Goal: Check status: Check status

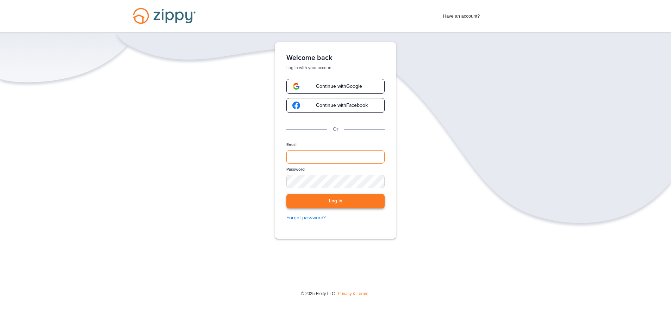
type input "**********"
click at [330, 202] on button "Log in" at bounding box center [335, 201] width 98 height 14
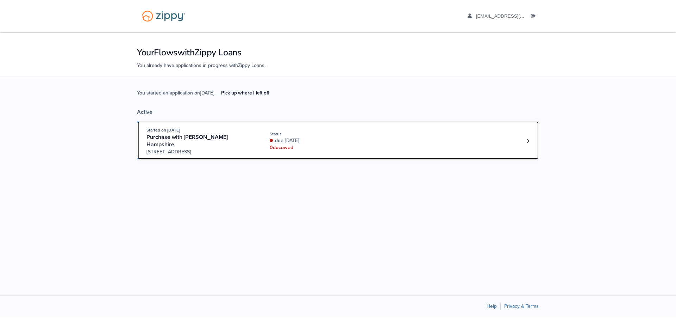
click at [256, 140] on div "Started on Aug. 23rd, 2025 Purchase with Brandie Hampshire 3401 N. Meadowview P…" at bounding box center [203, 140] width 113 height 29
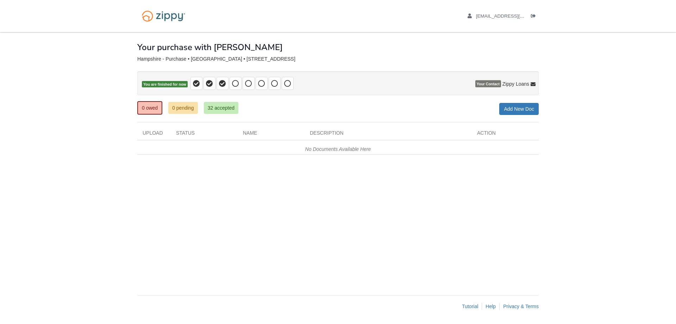
click at [489, 84] on span "Your Contact" at bounding box center [489, 83] width 26 height 7
click at [530, 84] on span "Zippy Loans" at bounding box center [519, 84] width 33 height 6
click at [513, 59] on p "Zippy Loans 512-975-2947 zippyguide@zippymh.com" at bounding box center [514, 64] width 38 height 26
click at [519, 68] on link "zippyguide@zippymh.com" at bounding box center [514, 71] width 38 height 11
click at [503, 14] on span "[EMAIL_ADDRESS][DOMAIN_NAME]" at bounding box center [516, 15] width 81 height 5
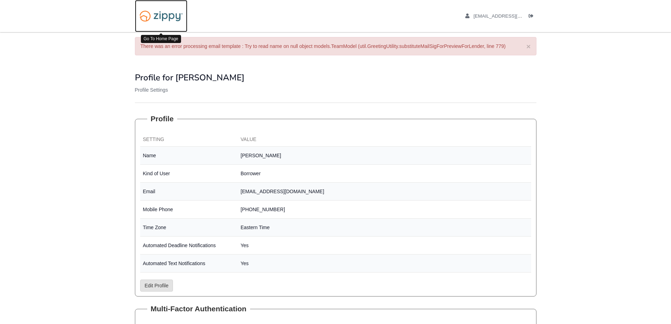
click at [169, 19] on img at bounding box center [161, 16] width 52 height 18
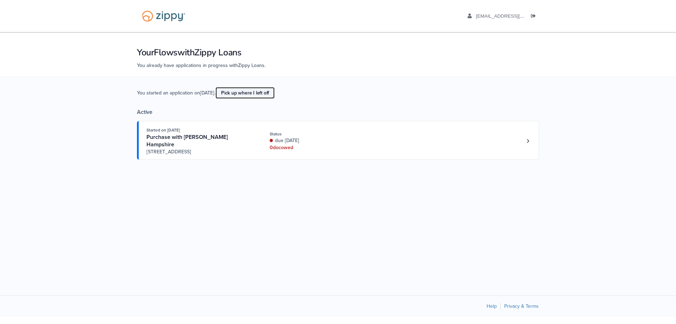
click at [256, 92] on link "Pick up where I left off" at bounding box center [245, 93] width 59 height 12
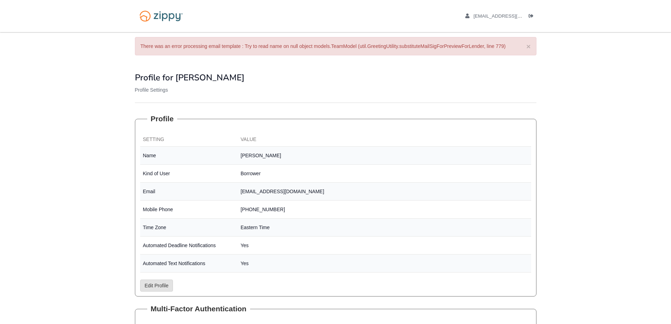
click at [294, 46] on div "× There was an error processing email template : Try to read name on null objec…" at bounding box center [336, 46] width 402 height 18
click at [496, 17] on span "[EMAIL_ADDRESS][DOMAIN_NAME]" at bounding box center [513, 15] width 81 height 5
